Goal: Find specific page/section: Find specific page/section

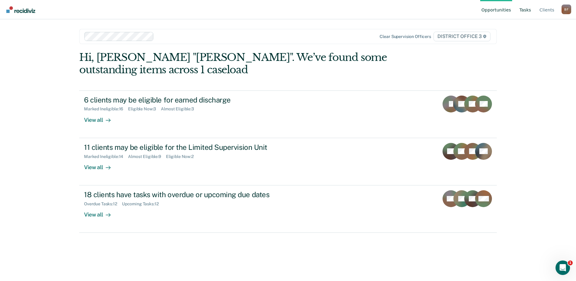
click at [524, 11] on link "Tasks" at bounding box center [525, 9] width 14 height 19
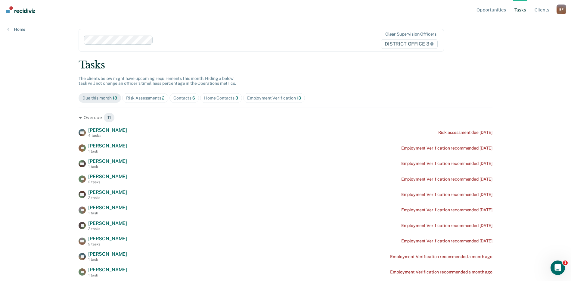
click at [148, 97] on div "Risk Assessments 2" at bounding box center [145, 97] width 39 height 5
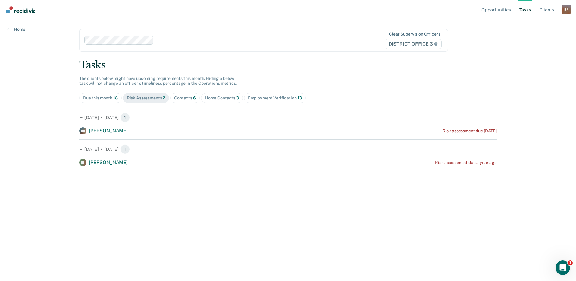
click at [188, 98] on div "Contacts 6" at bounding box center [185, 97] width 22 height 5
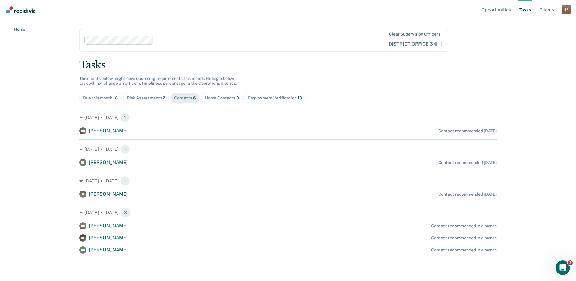
click at [223, 98] on div "Home Contacts 3" at bounding box center [222, 97] width 34 height 5
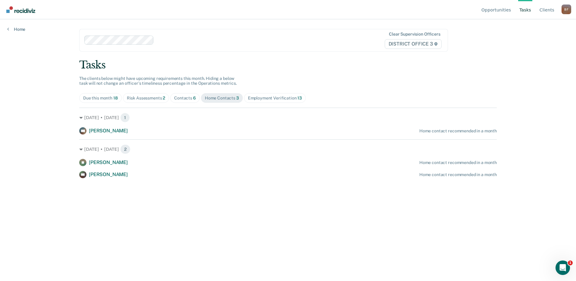
click at [145, 99] on div "Risk Assessments 2" at bounding box center [146, 97] width 39 height 5
